Goal: Book appointment/travel/reservation

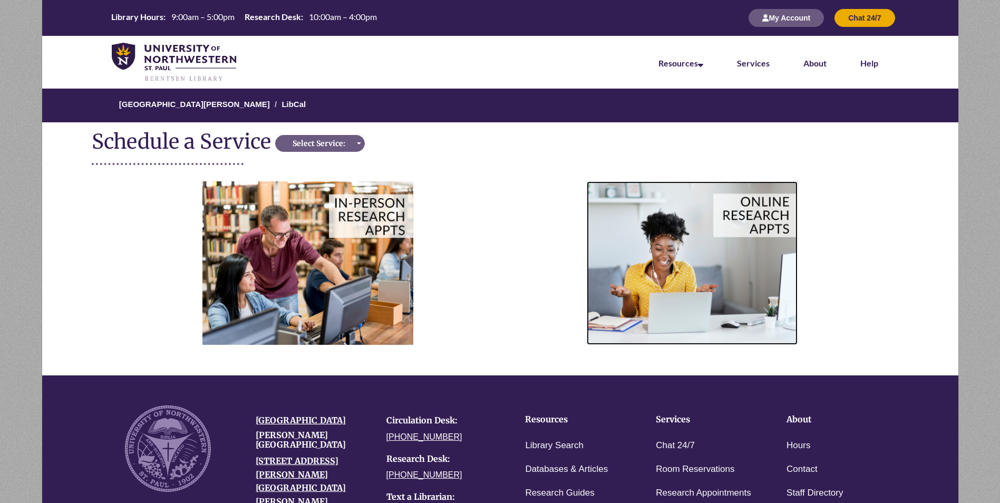
click at [664, 290] on img at bounding box center [692, 262] width 211 height 163
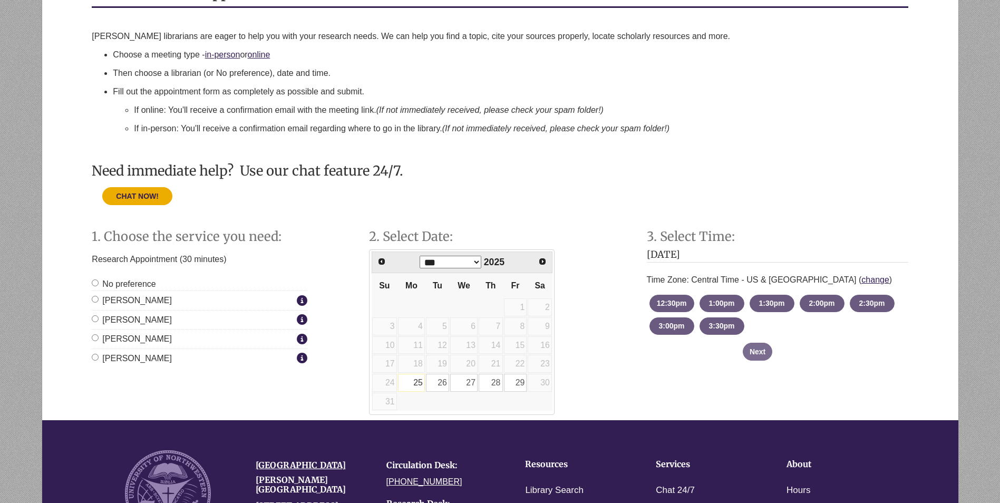
scroll to position [211, 0]
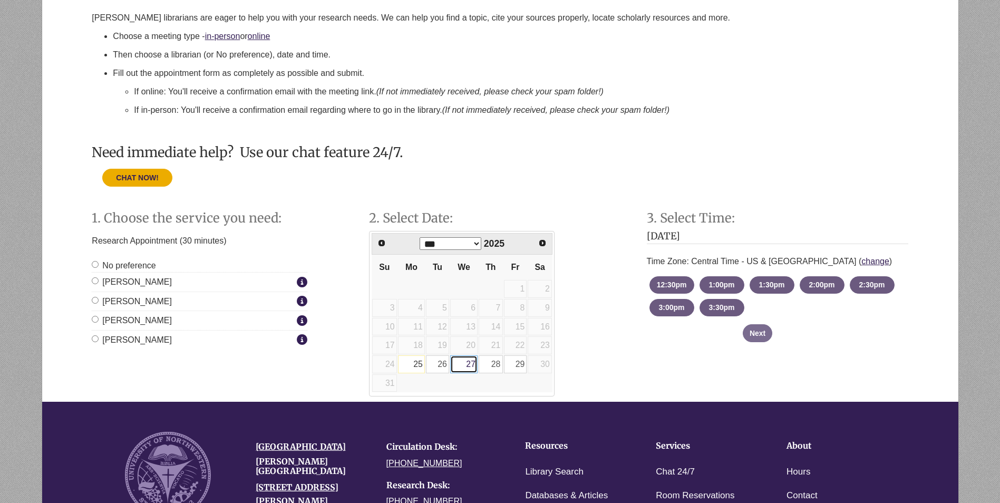
click at [470, 369] on link "27" at bounding box center [463, 364] width 27 height 18
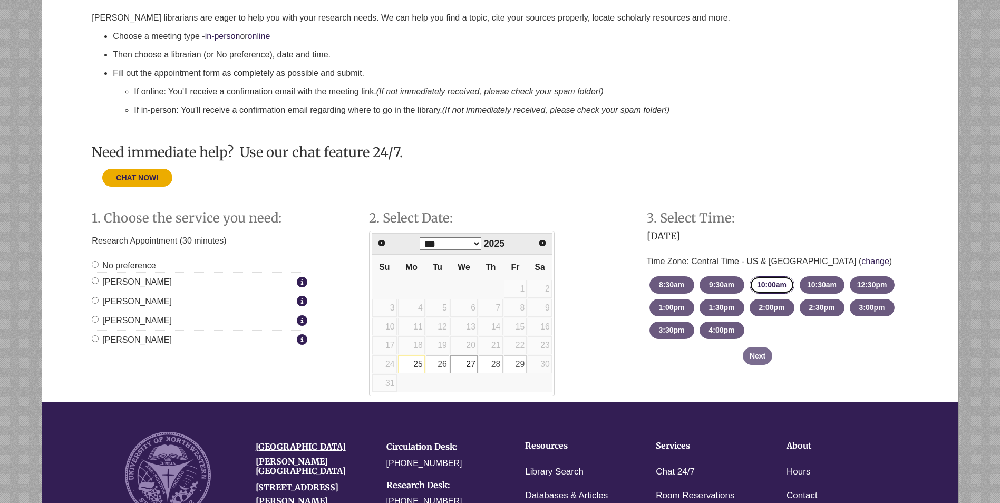
click at [786, 289] on button "10:00am - until 10:30am Wednesday, August 27, 2025" at bounding box center [772, 284] width 45 height 17
click at [761, 362] on button "Next" at bounding box center [758, 356] width 30 height 18
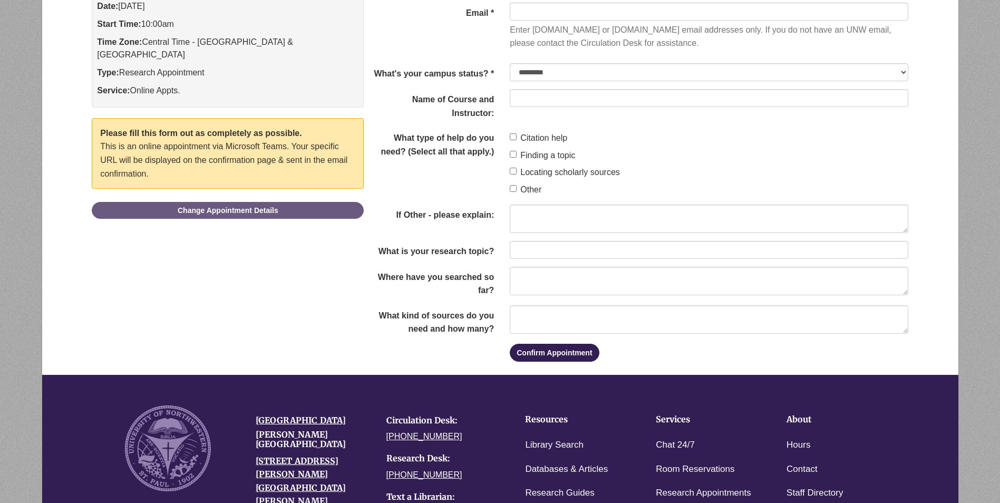
scroll to position [105, 0]
